Goal: Task Accomplishment & Management: Complete application form

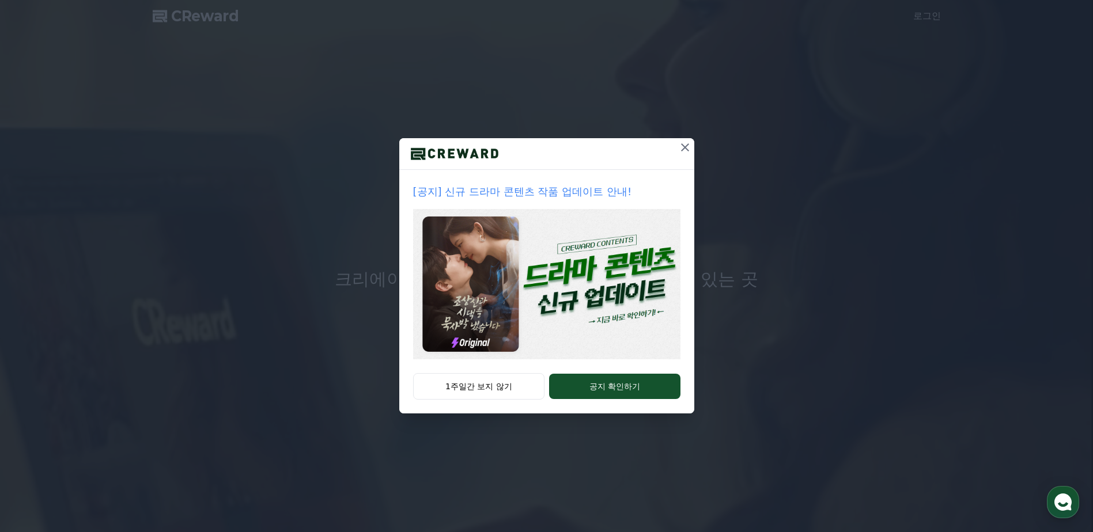
click at [686, 146] on icon at bounding box center [685, 147] width 8 height 8
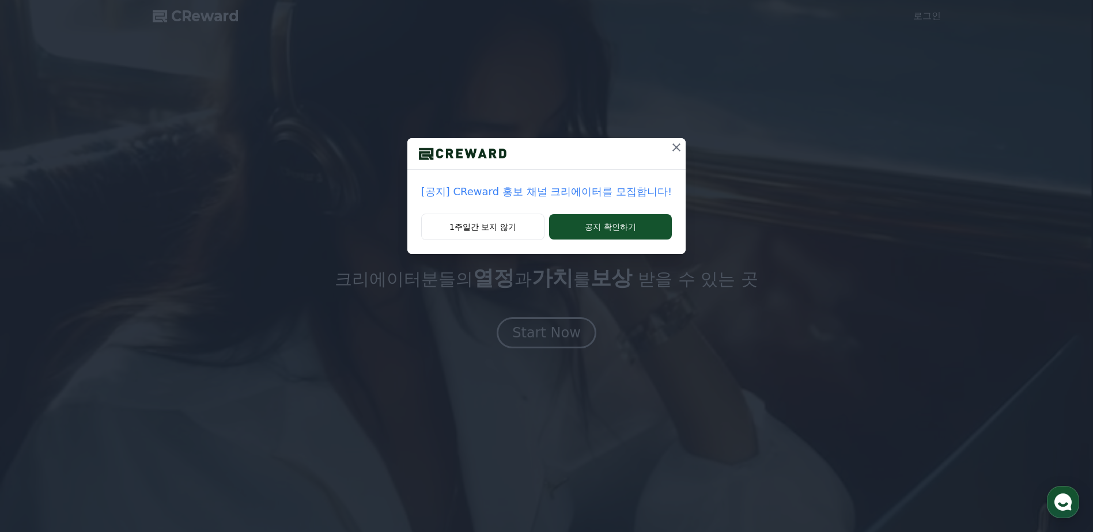
click at [676, 150] on icon at bounding box center [676, 147] width 8 height 8
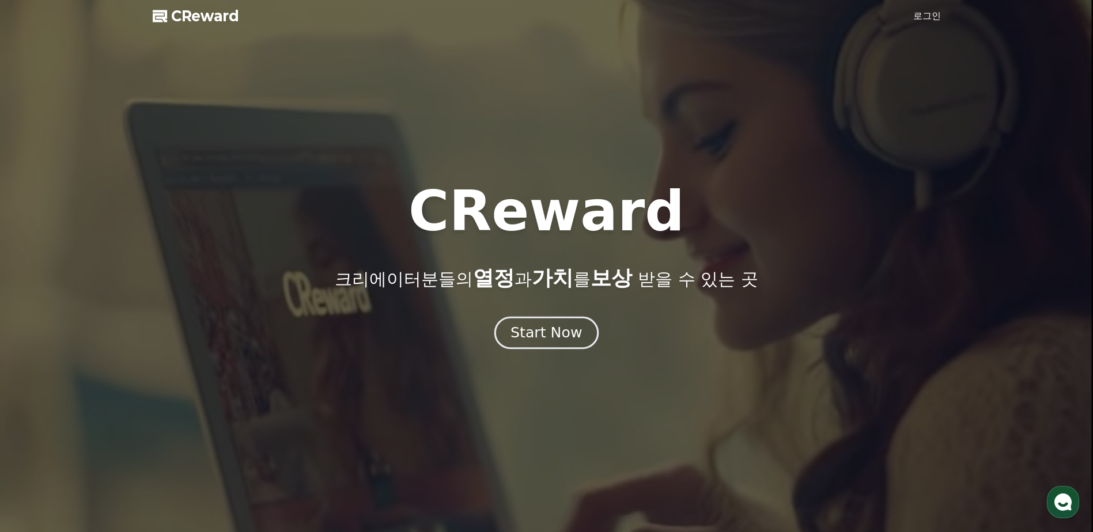
click at [533, 336] on div "Start Now" at bounding box center [545, 333] width 71 height 20
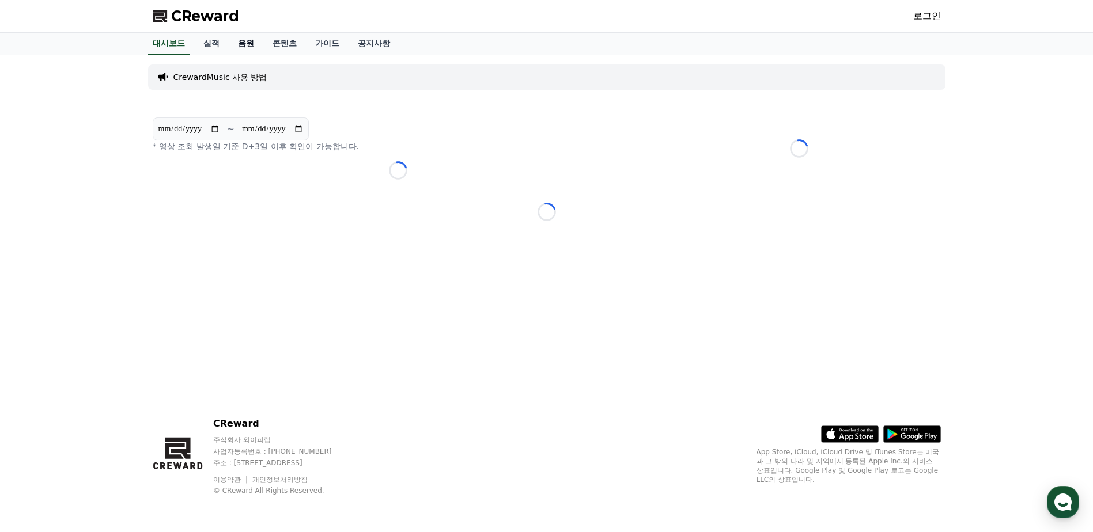
click at [248, 44] on link "음원" at bounding box center [246, 44] width 35 height 22
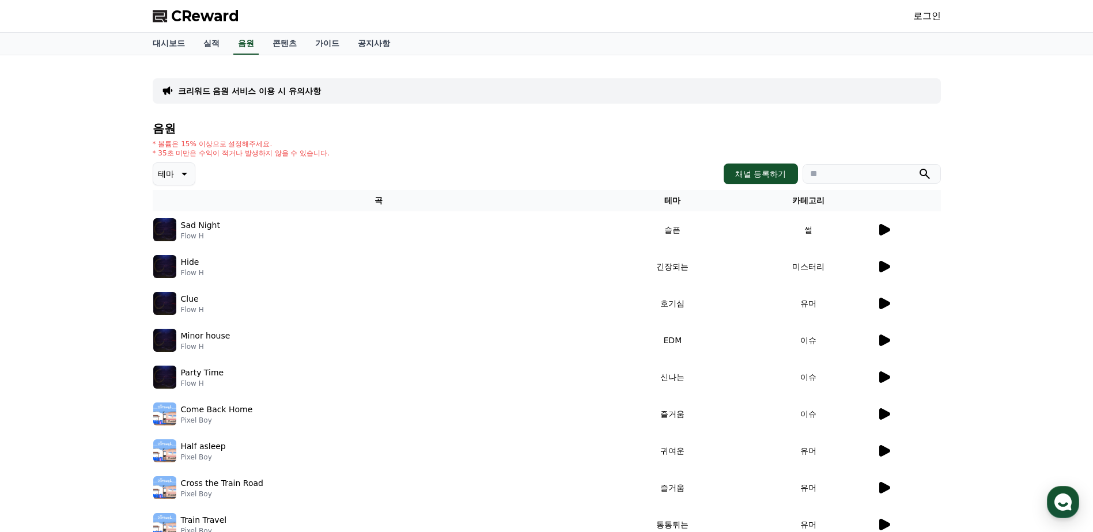
click at [242, 92] on p "크리워드 음원 서비스 이용 시 유의사항" at bounding box center [249, 91] width 143 height 12
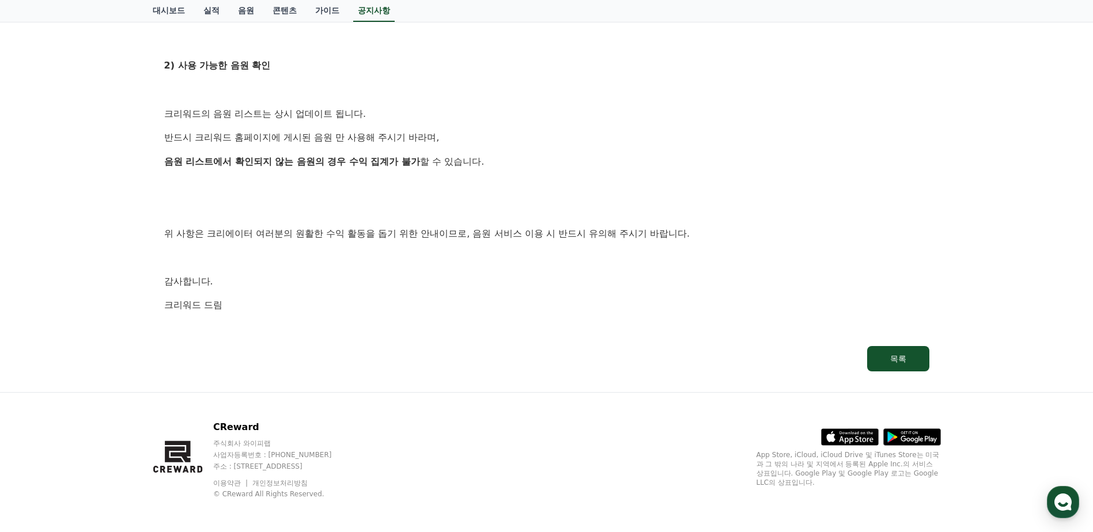
scroll to position [628, 0]
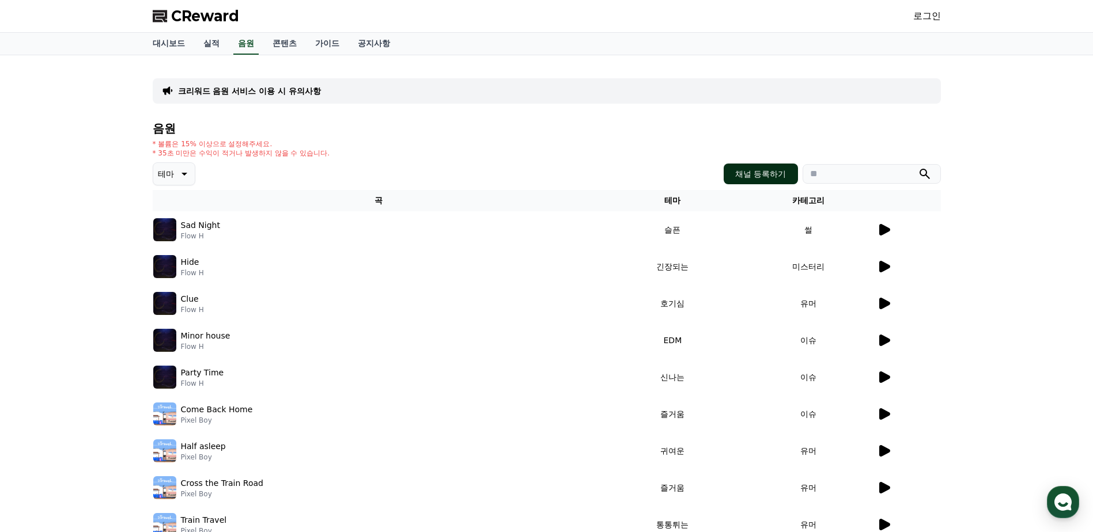
click at [755, 179] on button "채널 등록하기" at bounding box center [760, 174] width 74 height 21
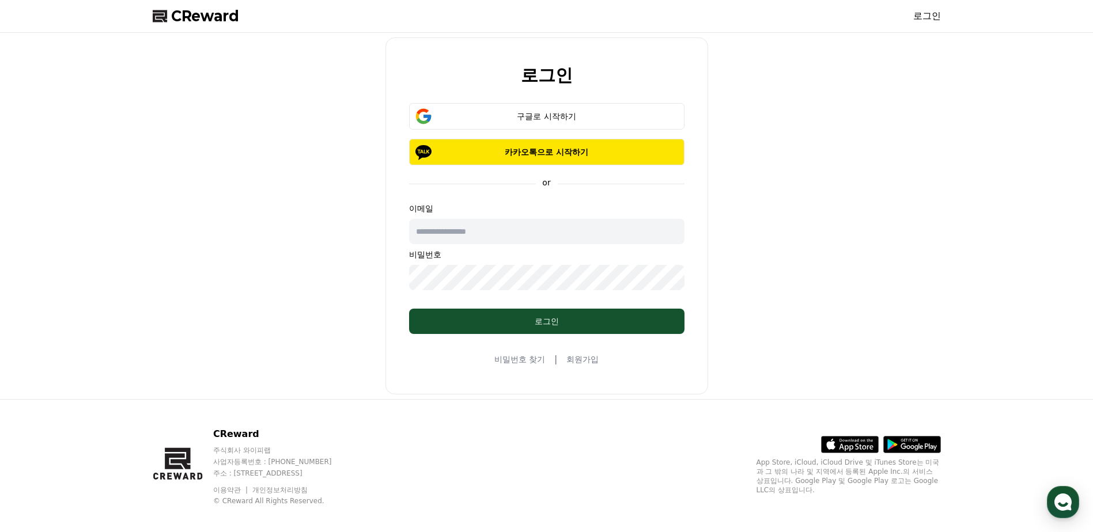
drag, startPoint x: 748, startPoint y: 153, endPoint x: 744, endPoint y: 158, distance: 6.9
